Goal: Check status: Check status

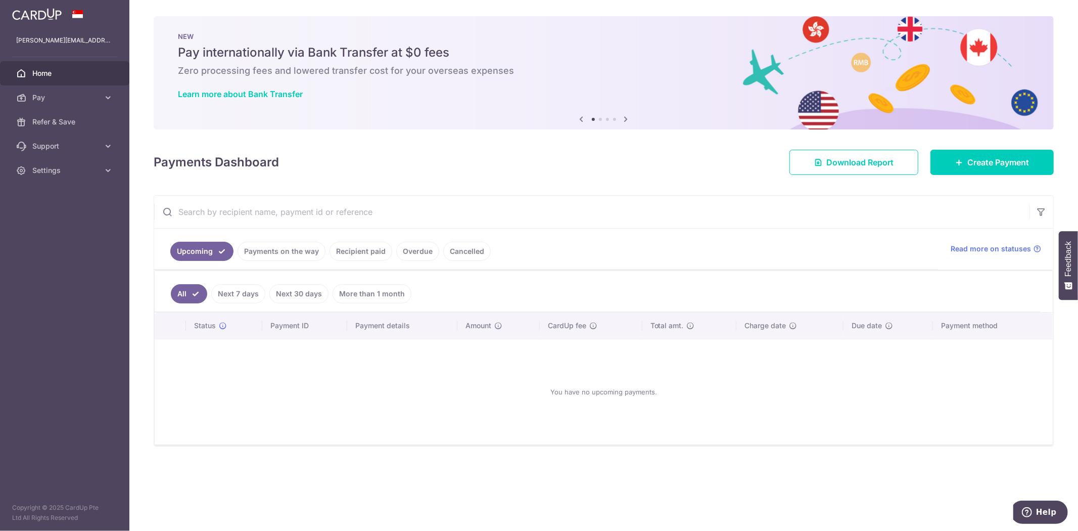
click at [361, 249] on link "Recipient paid" at bounding box center [361, 251] width 63 height 19
